Goal: Check status: Check status

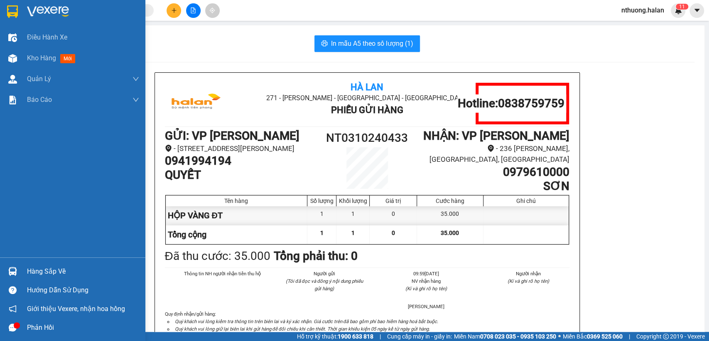
click at [40, 272] on div "Hàng sắp về" at bounding box center [83, 271] width 112 height 12
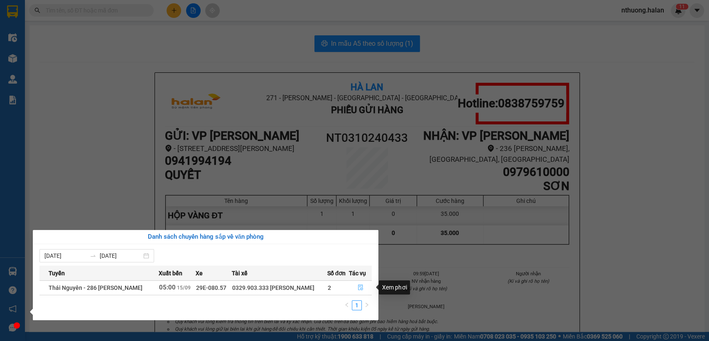
click at [359, 283] on button "button" at bounding box center [360, 287] width 22 height 13
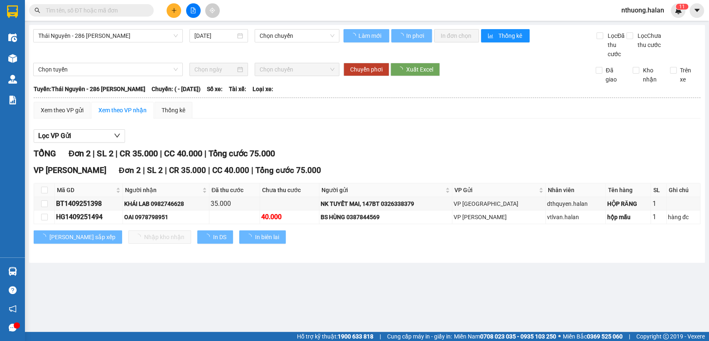
type input "[DATE]"
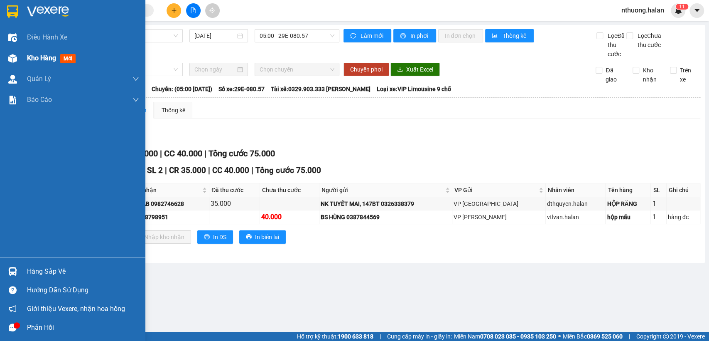
drag, startPoint x: 34, startPoint y: 55, endPoint x: 50, endPoint y: 65, distance: 19.4
click at [36, 59] on span "Kho hàng" at bounding box center [41, 58] width 29 height 8
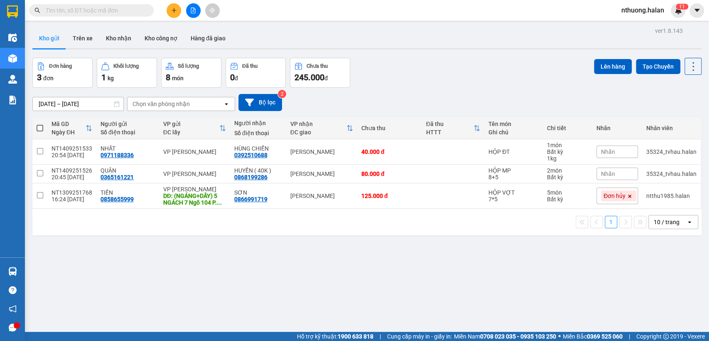
click at [661, 222] on div "10 / trang" at bounding box center [667, 222] width 26 height 8
click at [661, 317] on span "100 / trang" at bounding box center [663, 314] width 30 height 8
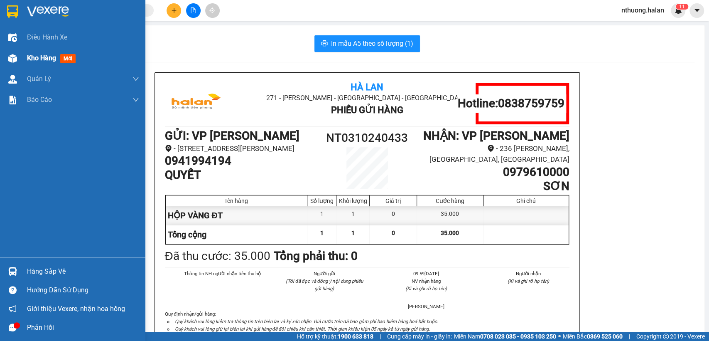
click at [34, 52] on div "Kho hàng mới" at bounding box center [83, 58] width 112 height 21
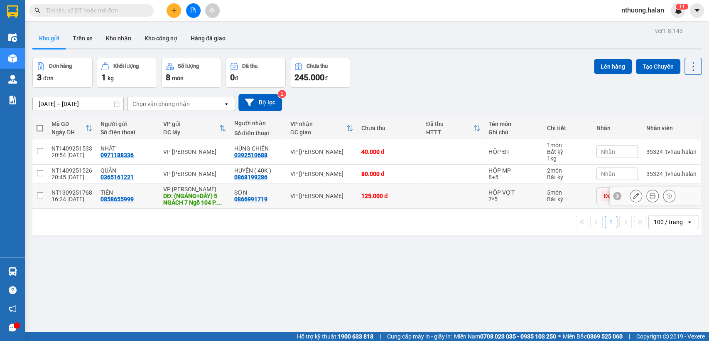
scroll to position [38, 0]
